Goal: Task Accomplishment & Management: Complete application form

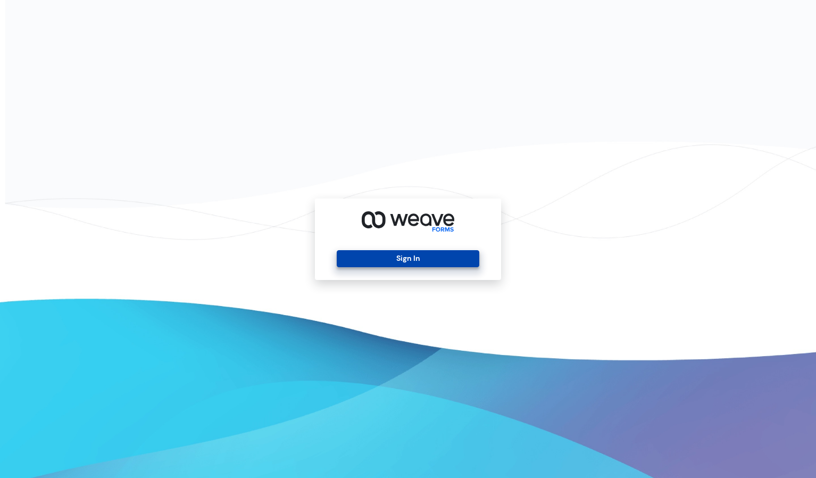
click at [347, 262] on button "Sign In" at bounding box center [408, 258] width 142 height 17
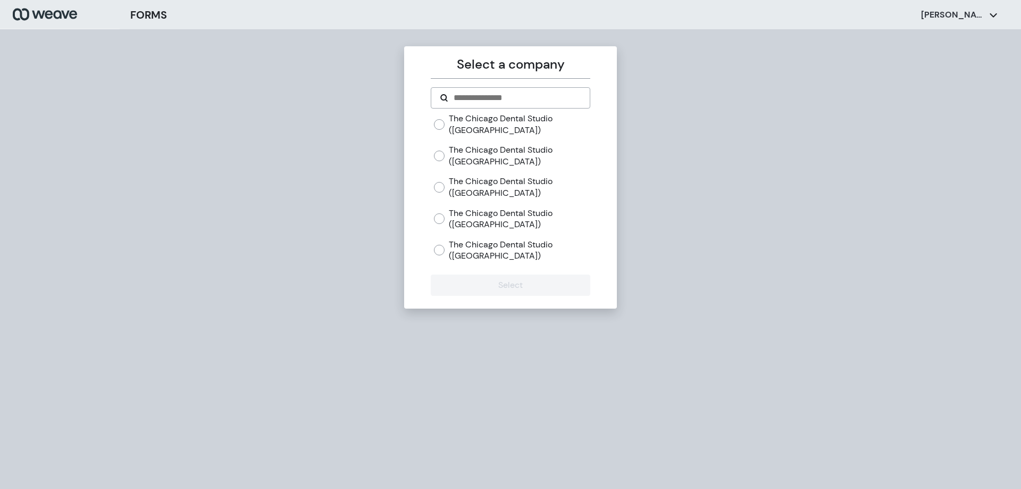
drag, startPoint x: 453, startPoint y: 247, endPoint x: 469, endPoint y: 286, distance: 41.5
click at [454, 247] on label "The Chicago Dental Studio ([GEOGRAPHIC_DATA])" at bounding box center [519, 250] width 141 height 23
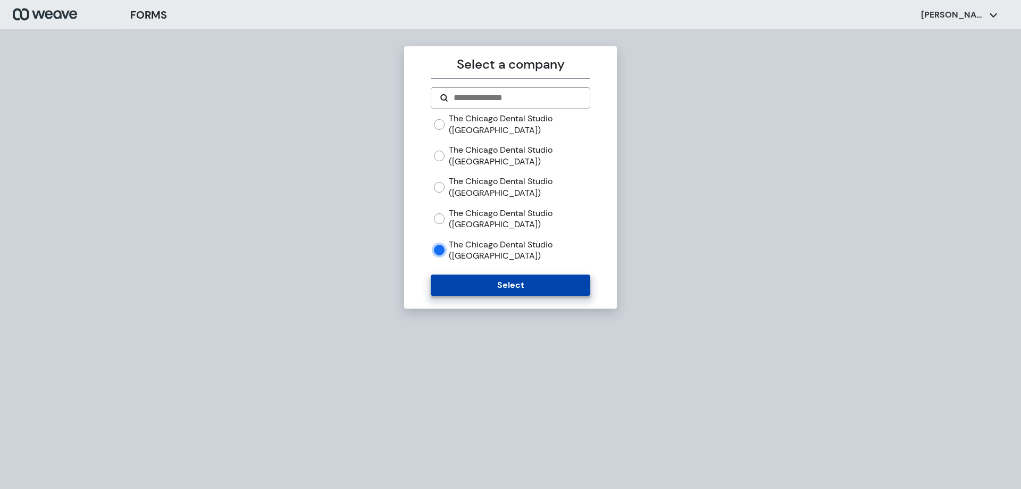
click at [482, 277] on button "Select" at bounding box center [510, 285] width 159 height 21
